Goal: Transaction & Acquisition: Purchase product/service

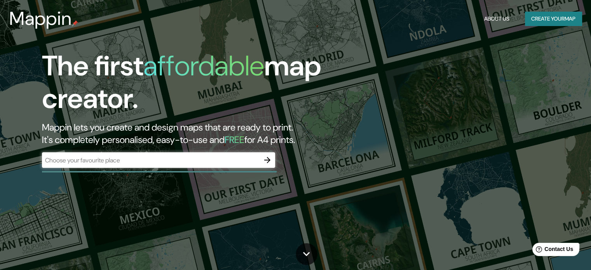
click at [540, 29] on div "Mappin About Us Create your map" at bounding box center [295, 18] width 591 height 25
click at [271, 159] on icon "button" at bounding box center [267, 159] width 9 height 9
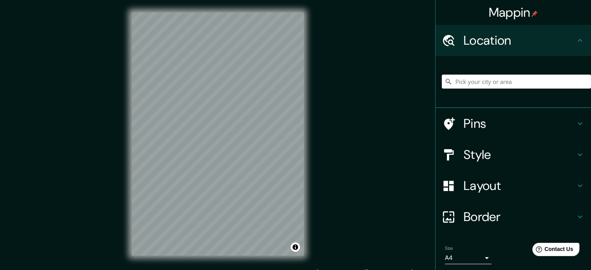
click at [482, 154] on h4 "Style" at bounding box center [520, 155] width 112 height 16
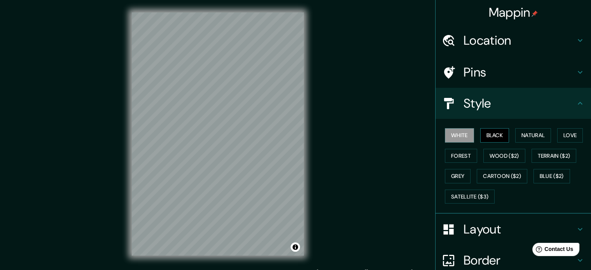
click at [489, 140] on button "Black" at bounding box center [494, 135] width 29 height 14
click at [519, 133] on button "Natural" at bounding box center [533, 135] width 36 height 14
click at [459, 136] on button "White" at bounding box center [459, 135] width 29 height 14
click at [465, 37] on h4 "Location" at bounding box center [520, 41] width 112 height 16
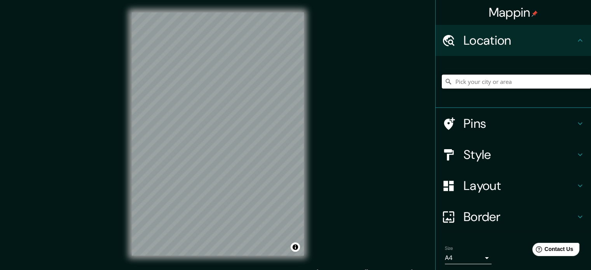
click at [464, 84] on input "Pick your city or area" at bounding box center [516, 82] width 149 height 14
click at [466, 80] on input "Pick your city or area" at bounding box center [516, 82] width 149 height 14
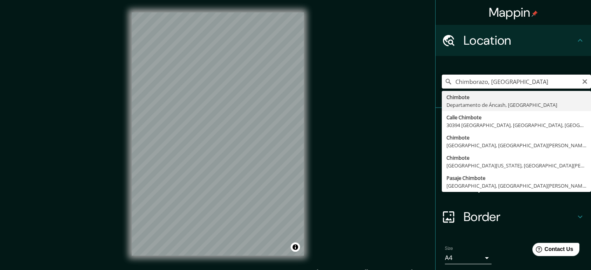
click at [512, 80] on input "Chimborazo, [GEOGRAPHIC_DATA]" at bounding box center [516, 82] width 149 height 14
type input "Chimbote, [GEOGRAPHIC_DATA], [GEOGRAPHIC_DATA]"
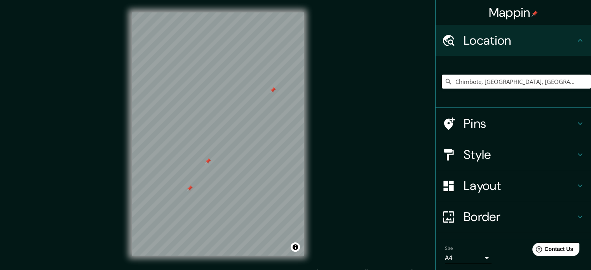
click at [270, 88] on div at bounding box center [273, 90] width 6 height 6
click at [498, 120] on h4 "Pins" at bounding box center [520, 124] width 112 height 16
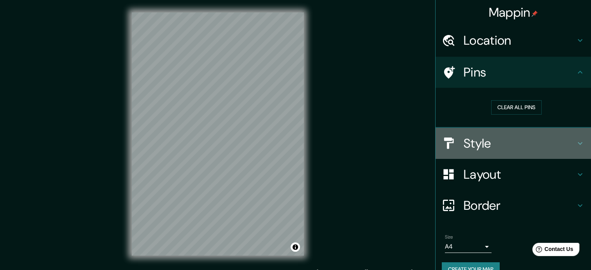
click at [492, 140] on h4 "Style" at bounding box center [520, 144] width 112 height 16
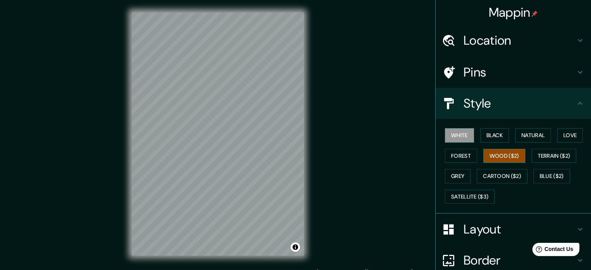
click at [494, 155] on button "Wood ($2)" at bounding box center [505, 156] width 42 height 14
click at [494, 141] on button "Black" at bounding box center [494, 135] width 29 height 14
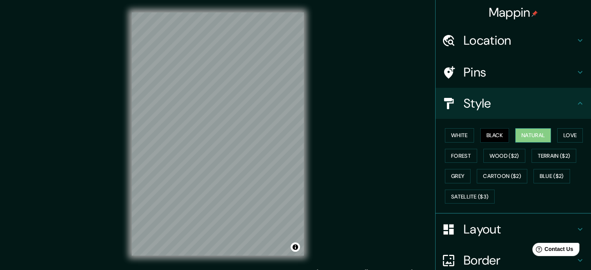
click at [534, 140] on button "Natural" at bounding box center [533, 135] width 36 height 14
click at [557, 138] on button "Love" at bounding box center [570, 135] width 26 height 14
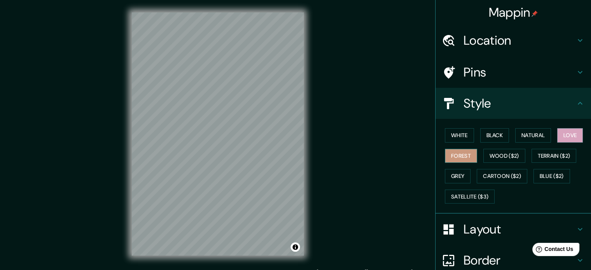
click at [464, 156] on button "Forest" at bounding box center [461, 156] width 32 height 14
click at [494, 161] on button "Wood ($2)" at bounding box center [505, 156] width 42 height 14
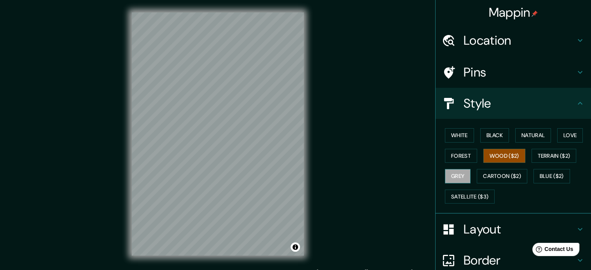
click at [464, 174] on button "Grey" at bounding box center [458, 176] width 26 height 14
click at [482, 179] on button "Cartoon ($2)" at bounding box center [502, 176] width 51 height 14
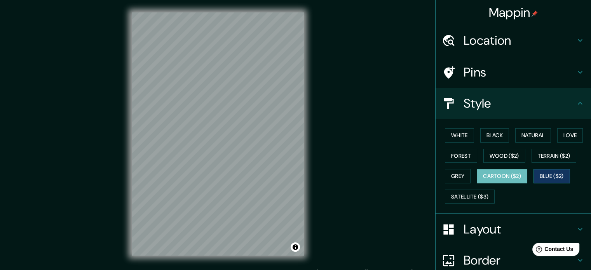
click at [551, 177] on button "Blue ($2)" at bounding box center [552, 176] width 37 height 14
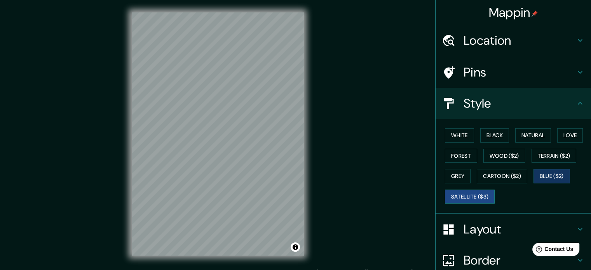
click at [485, 197] on button "Satellite ($3)" at bounding box center [470, 197] width 50 height 14
click at [469, 140] on div "White Black Natural Love Forest Wood ($2) Terrain ($2) Grey Cartoon ($2) Blue (…" at bounding box center [516, 166] width 149 height 82
click at [463, 142] on button "White" at bounding box center [459, 135] width 29 height 14
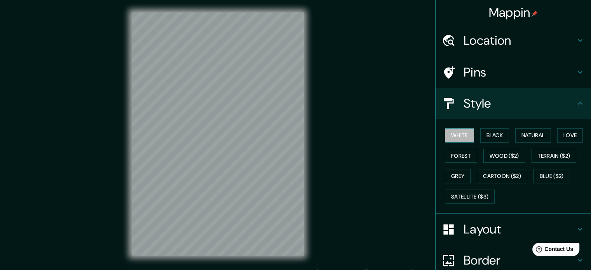
click at [463, 142] on button "White" at bounding box center [459, 135] width 29 height 14
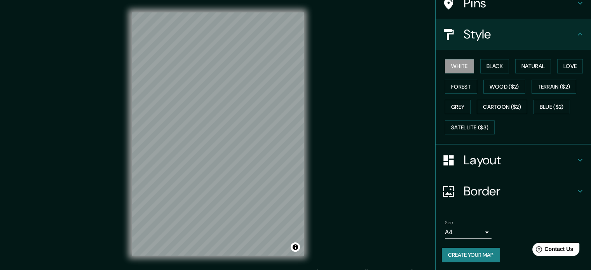
click at [504, 164] on h4 "Layout" at bounding box center [520, 160] width 112 height 16
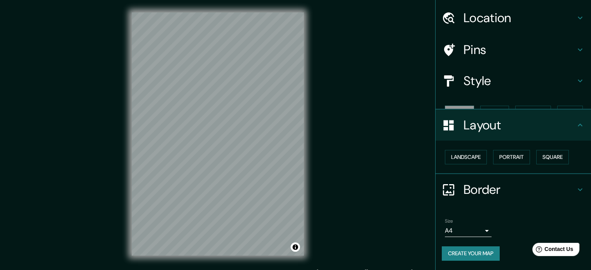
scroll to position [9, 0]
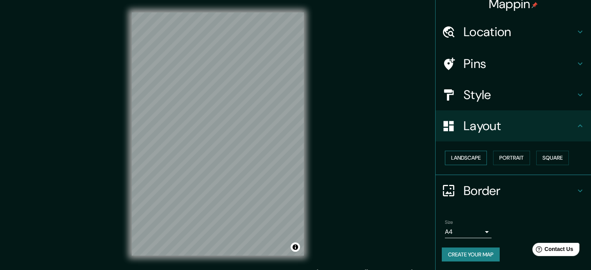
click at [473, 160] on button "Landscape" at bounding box center [466, 158] width 42 height 14
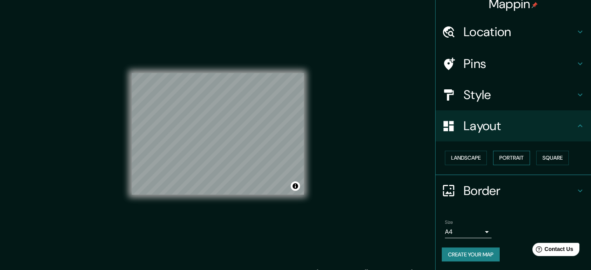
click at [496, 160] on button "Portrait" at bounding box center [511, 158] width 37 height 14
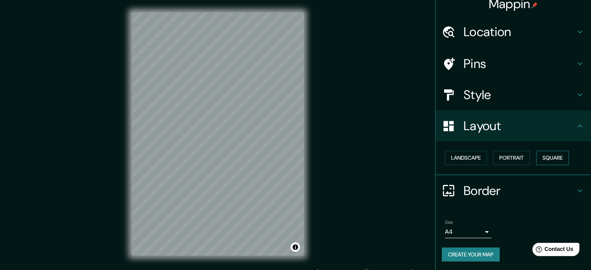
click at [542, 156] on button "Square" at bounding box center [552, 158] width 33 height 14
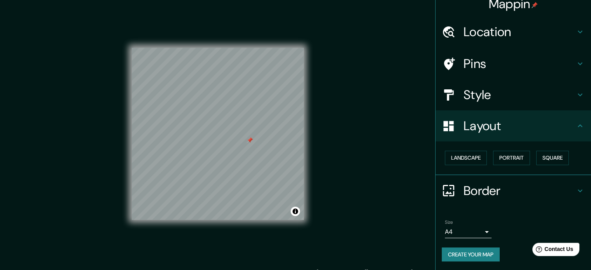
click at [555, 183] on h4 "Border" at bounding box center [520, 191] width 112 height 16
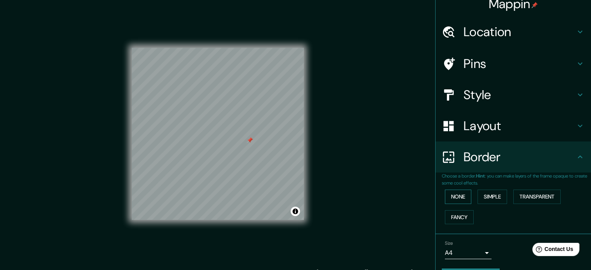
click at [449, 195] on button "None" at bounding box center [458, 197] width 26 height 14
click at [480, 197] on button "Simple" at bounding box center [493, 197] width 30 height 14
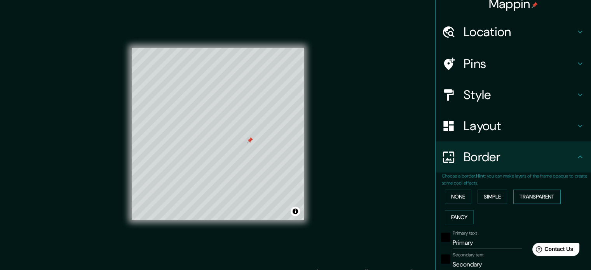
click at [526, 196] on button "Transparent" at bounding box center [537, 197] width 47 height 14
click at [459, 217] on button "Fancy" at bounding box center [459, 217] width 29 height 14
click at [458, 199] on button "None" at bounding box center [458, 197] width 26 height 14
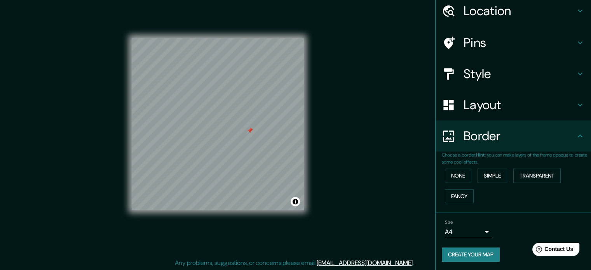
scroll to position [10, 0]
click at [255, 131] on div at bounding box center [253, 129] width 6 height 6
click at [254, 128] on div at bounding box center [253, 129] width 6 height 6
click at [285, 74] on div at bounding box center [285, 76] width 6 height 6
